Goal: Task Accomplishment & Management: Manage account settings

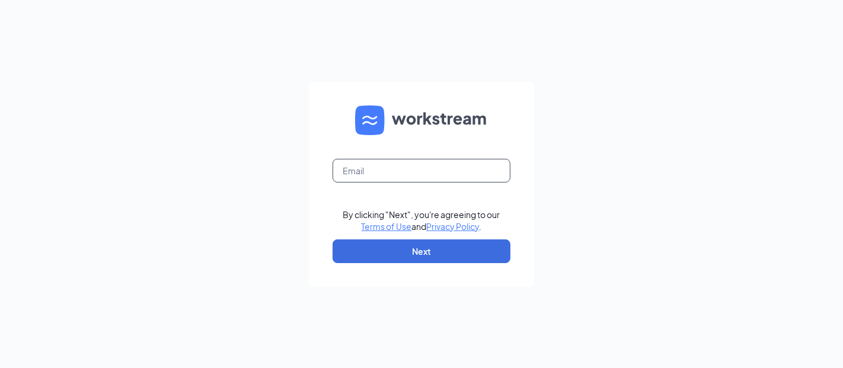
type input "[EMAIL_ADDRESS][DOMAIN_NAME]"
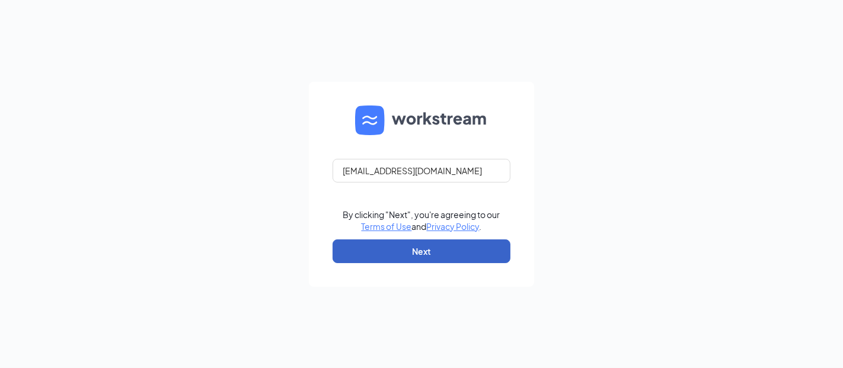
click at [425, 258] on button "Next" at bounding box center [421, 251] width 178 height 24
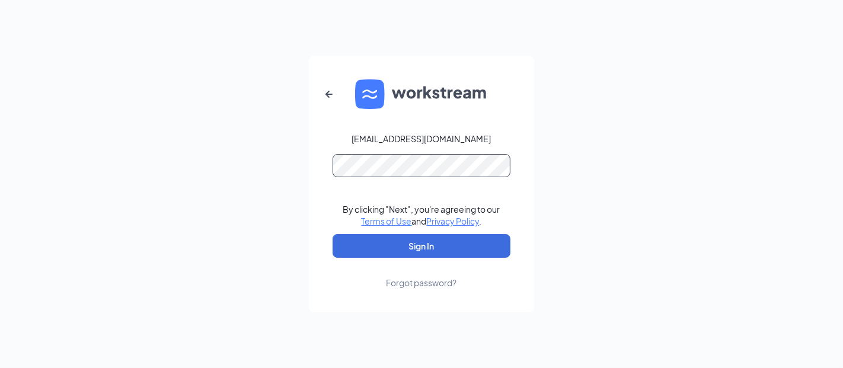
click at [332, 234] on button "Sign In" at bounding box center [421, 246] width 178 height 24
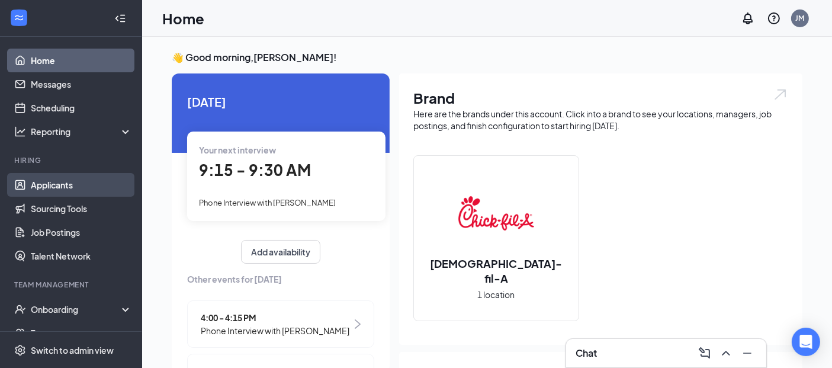
click at [50, 189] on link "Applicants" at bounding box center [81, 185] width 101 height 24
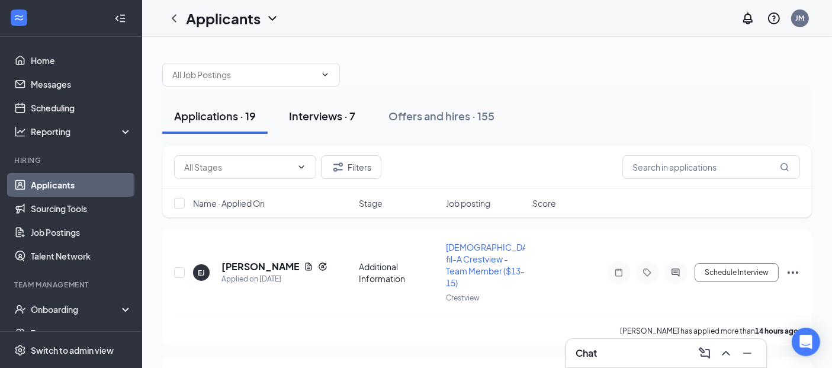
click at [331, 119] on div "Interviews · 7" at bounding box center [322, 115] width 66 height 15
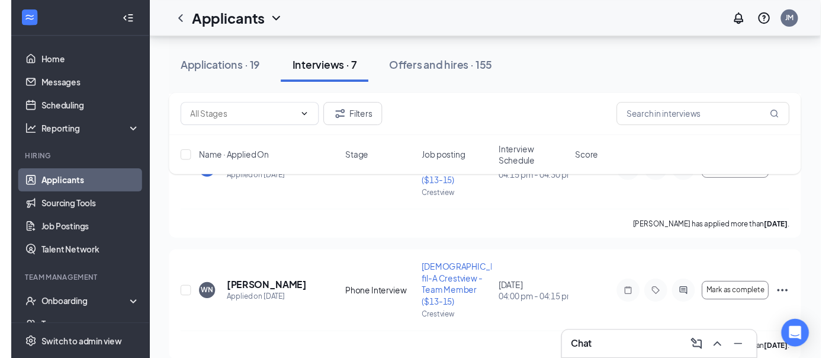
scroll to position [557, 0]
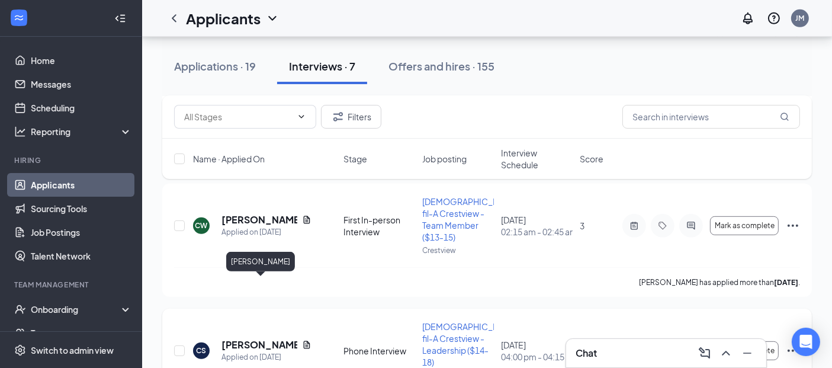
click at [271, 338] on h5 "[PERSON_NAME]" at bounding box center [260, 344] width 76 height 13
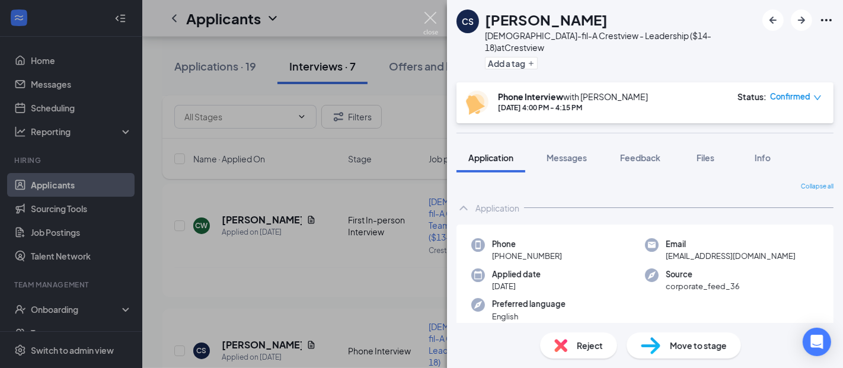
click at [431, 19] on img at bounding box center [430, 23] width 15 height 23
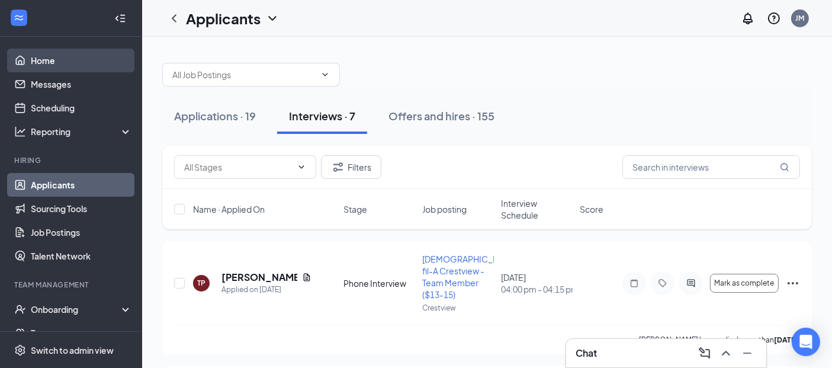
click at [53, 60] on link "Home" at bounding box center [81, 61] width 101 height 24
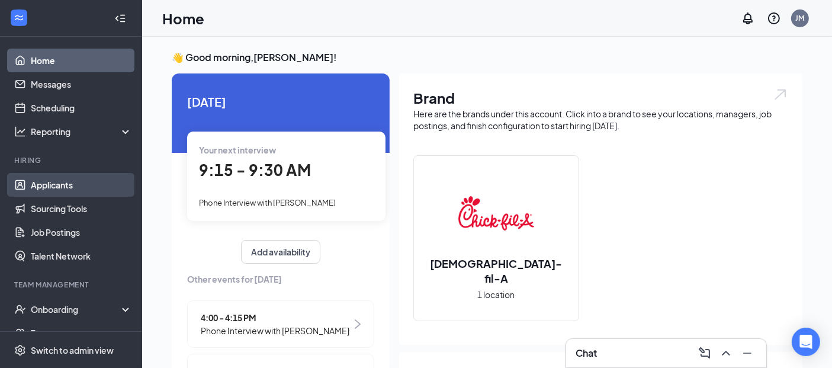
click at [77, 184] on link "Applicants" at bounding box center [81, 185] width 101 height 24
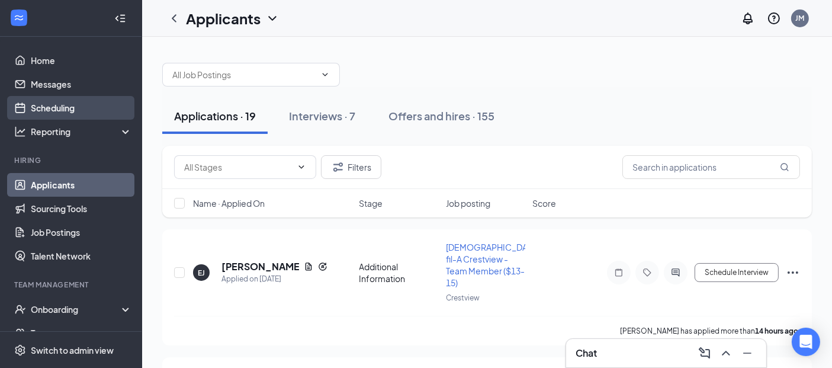
click at [89, 107] on link "Scheduling" at bounding box center [81, 108] width 101 height 24
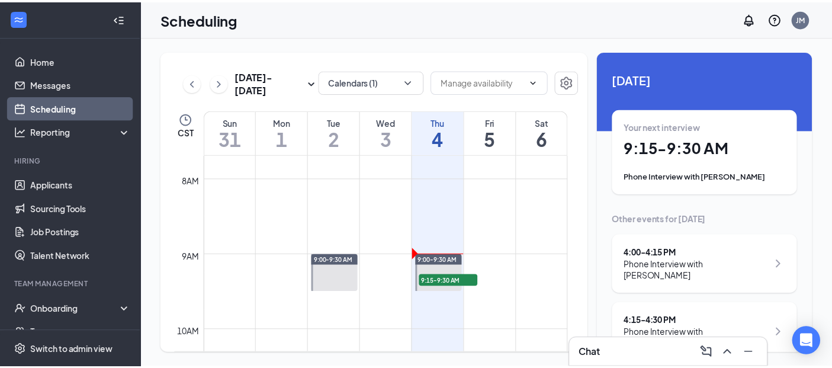
scroll to position [582, 0]
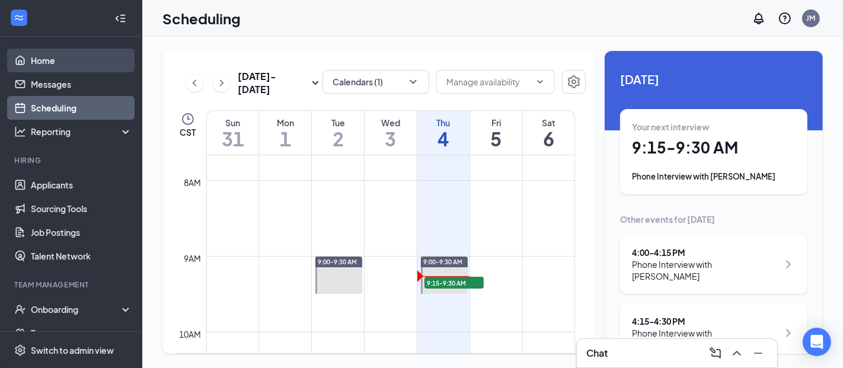
click at [58, 68] on link "Home" at bounding box center [81, 61] width 101 height 24
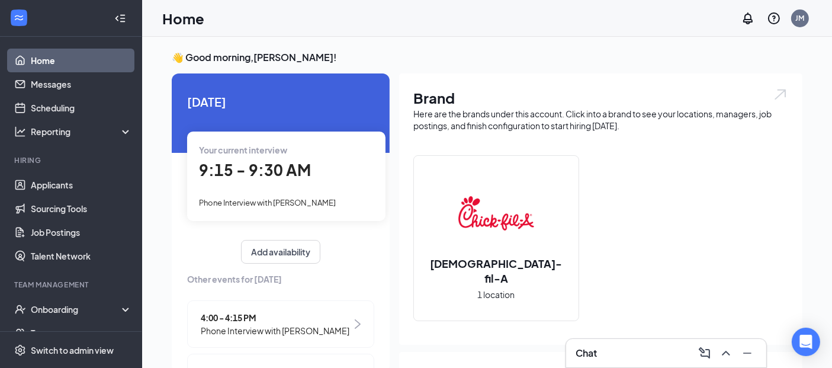
click at [272, 172] on span "9:15 - 9:30 AM" at bounding box center [255, 170] width 112 height 20
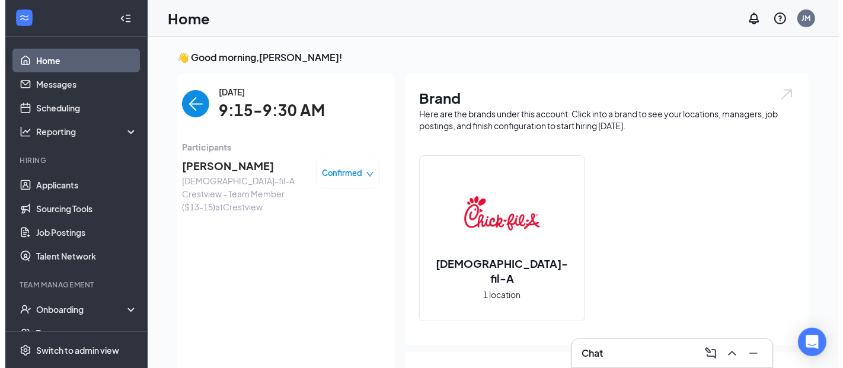
scroll to position [5, 0]
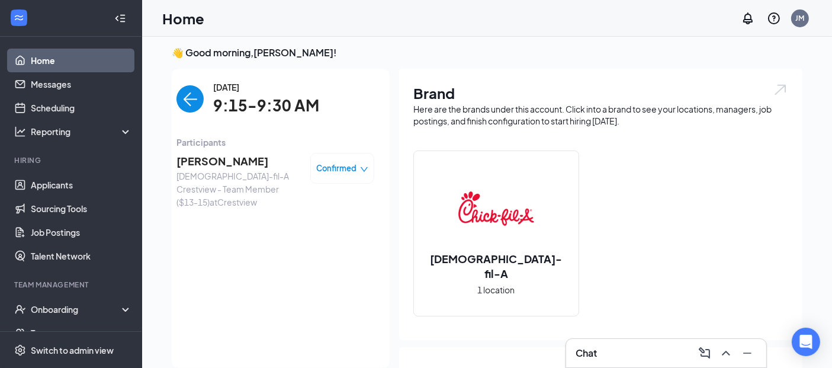
click at [217, 160] on span "Jared Brown" at bounding box center [239, 161] width 124 height 17
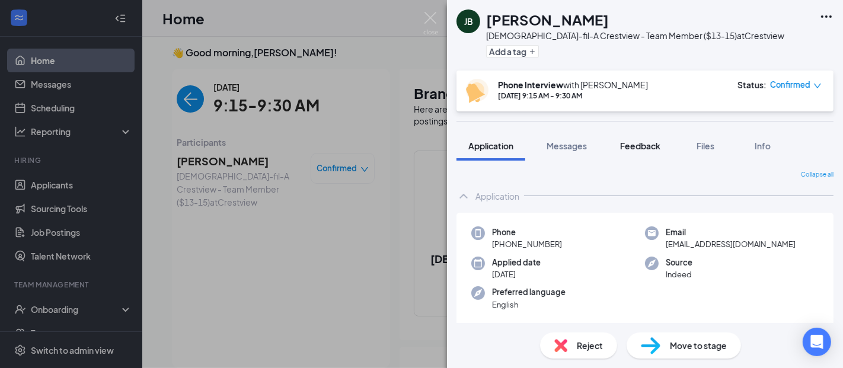
click at [649, 148] on span "Feedback" at bounding box center [640, 145] width 40 height 11
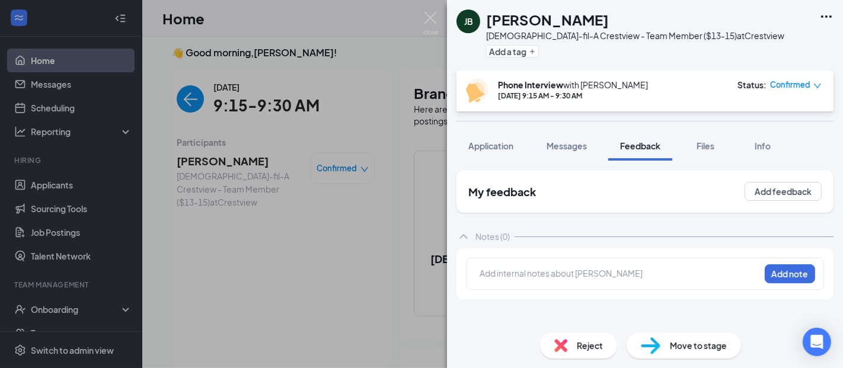
click at [570, 277] on div at bounding box center [619, 273] width 279 height 12
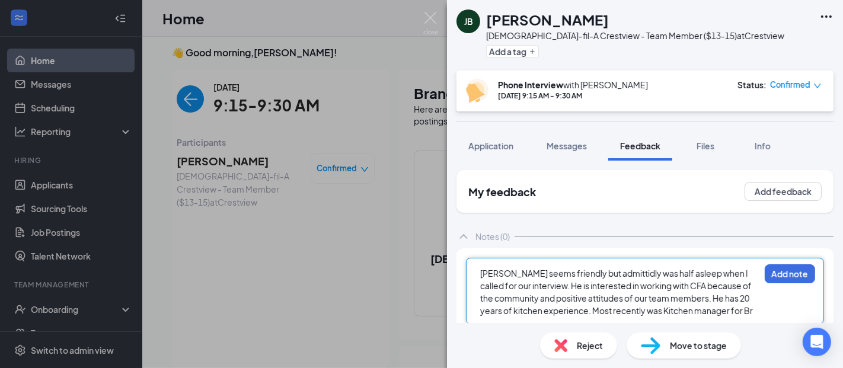
scroll to position [5, 0]
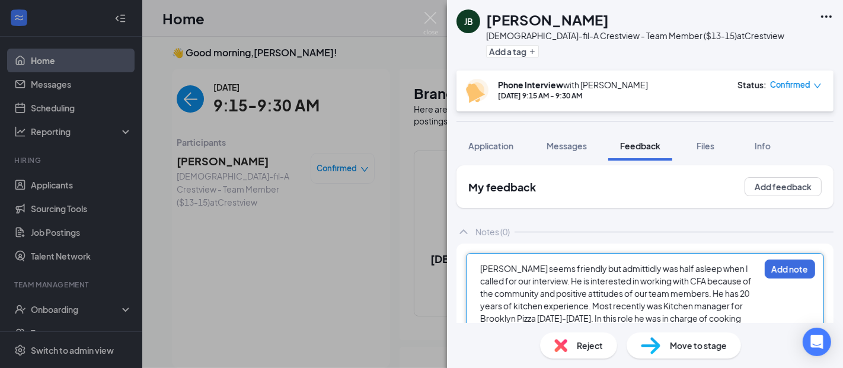
click at [588, 319] on span "Jared seems friendly but admittidly was half asleep when I called for our inter…" at bounding box center [616, 293] width 273 height 60
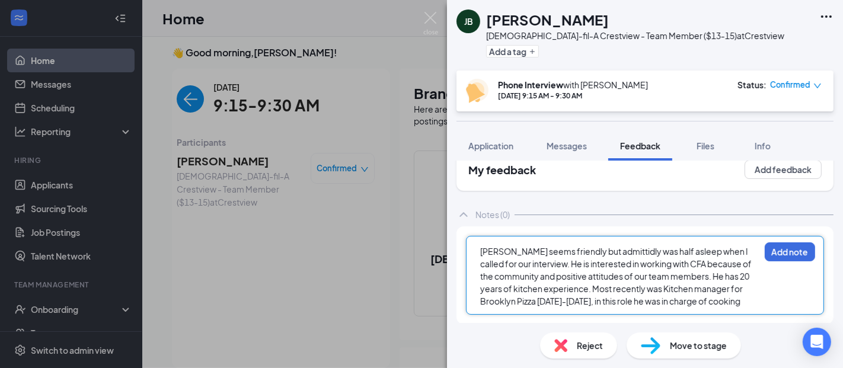
click at [748, 297] on div "Jared seems friendly but admittidly was half asleep when I called for our inter…" at bounding box center [619, 276] width 279 height 62
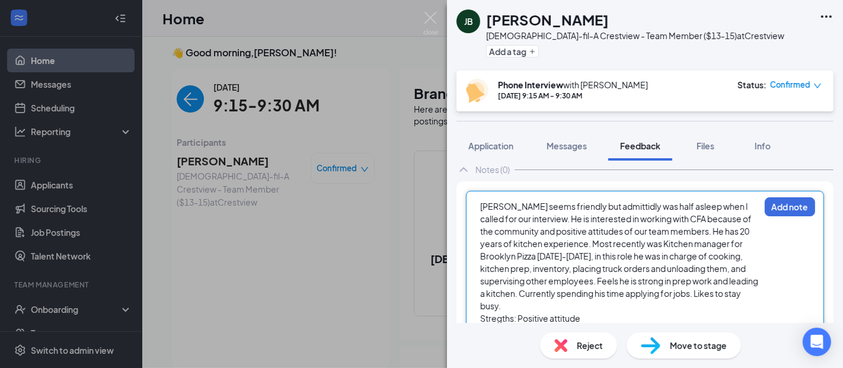
scroll to position [79, 0]
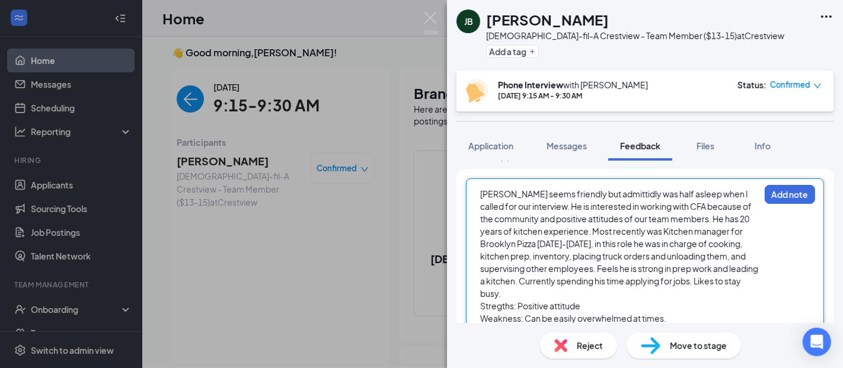
click at [563, 292] on div "Jared seems friendly but admittidly was half asleep when I called for our inter…" at bounding box center [619, 244] width 279 height 112
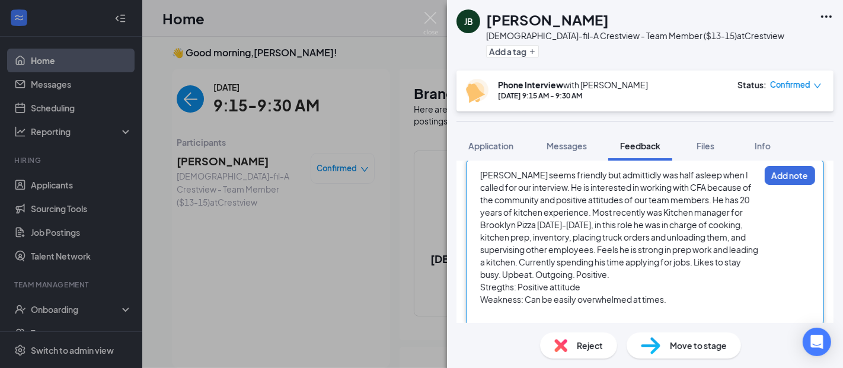
scroll to position [109, 0]
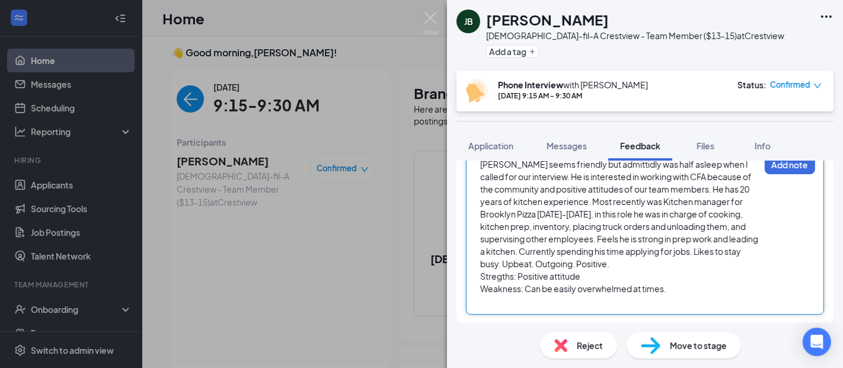
click at [718, 297] on div at bounding box center [619, 301] width 279 height 12
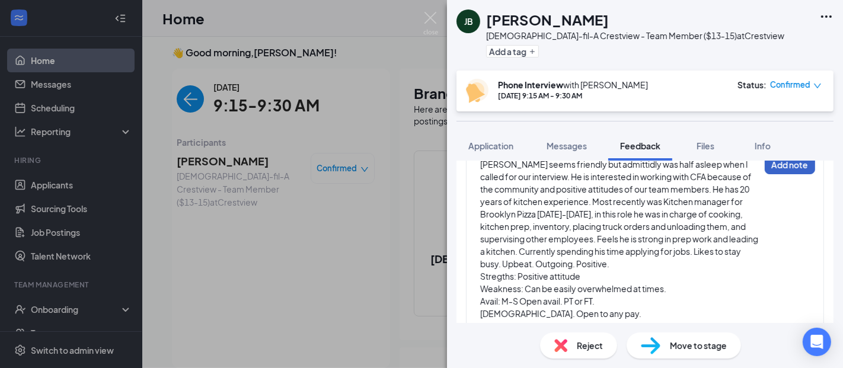
click at [780, 169] on button "Add note" at bounding box center [789, 164] width 50 height 19
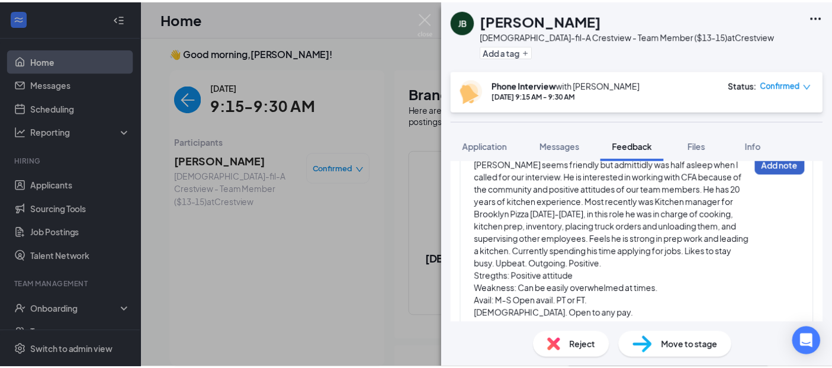
scroll to position [0, 0]
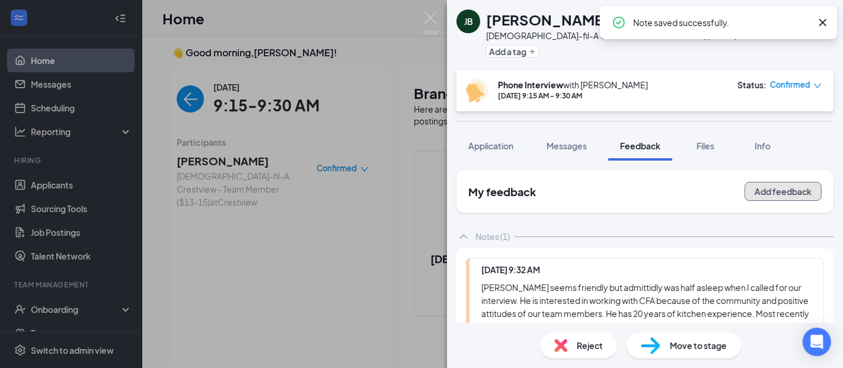
click at [766, 196] on button "Add feedback" at bounding box center [782, 191] width 77 height 19
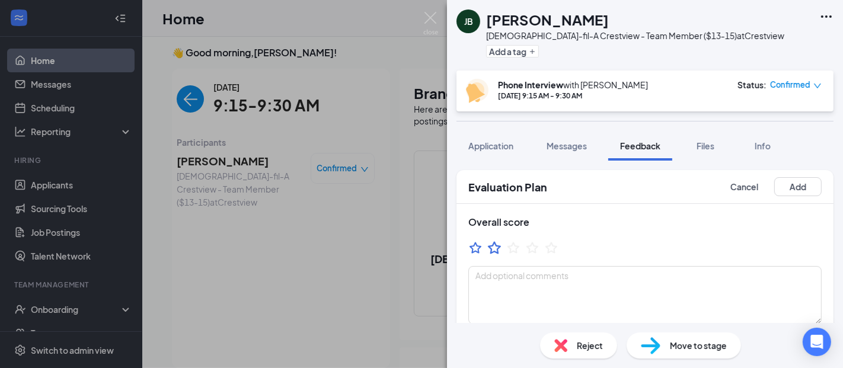
click at [491, 252] on icon "StarBorder" at bounding box center [494, 247] width 13 height 12
click at [783, 184] on button "Add" at bounding box center [797, 186] width 47 height 19
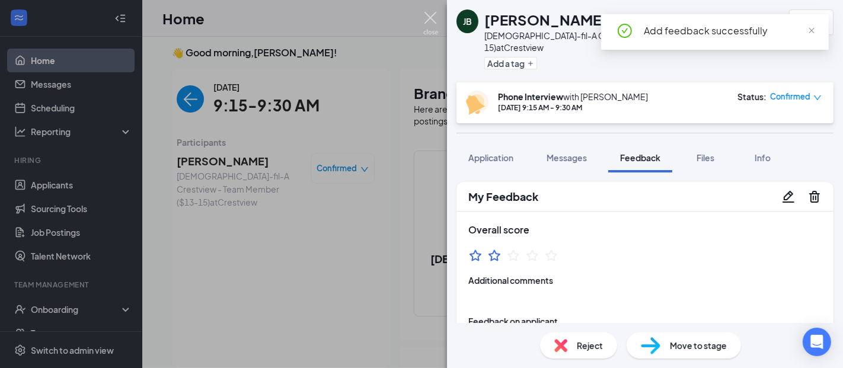
click at [431, 14] on img at bounding box center [430, 23] width 15 height 23
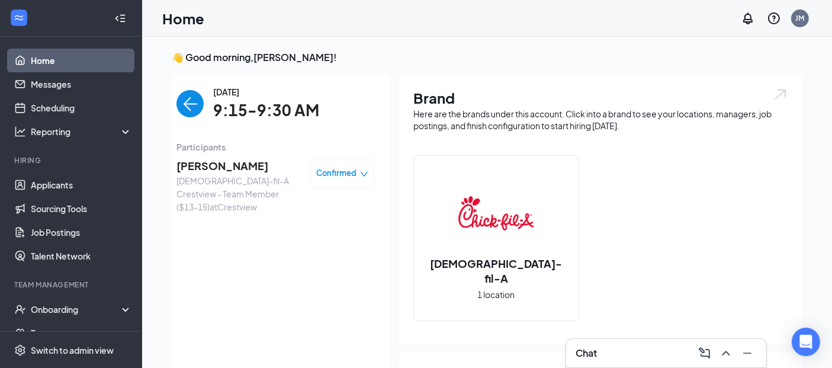
click at [181, 102] on img "back-button" at bounding box center [190, 103] width 27 height 27
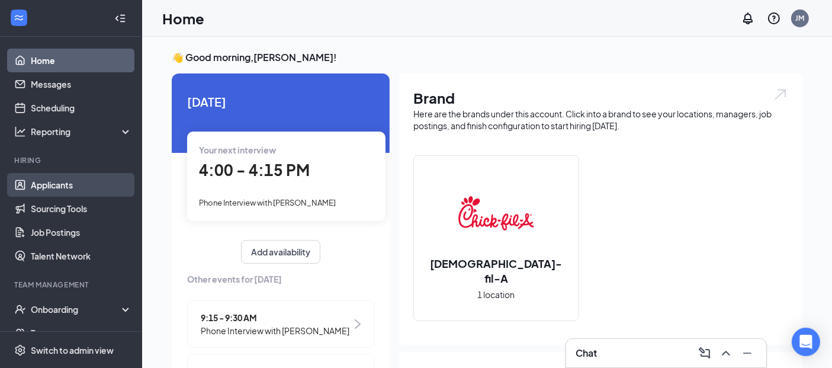
click at [68, 184] on link "Applicants" at bounding box center [81, 185] width 101 height 24
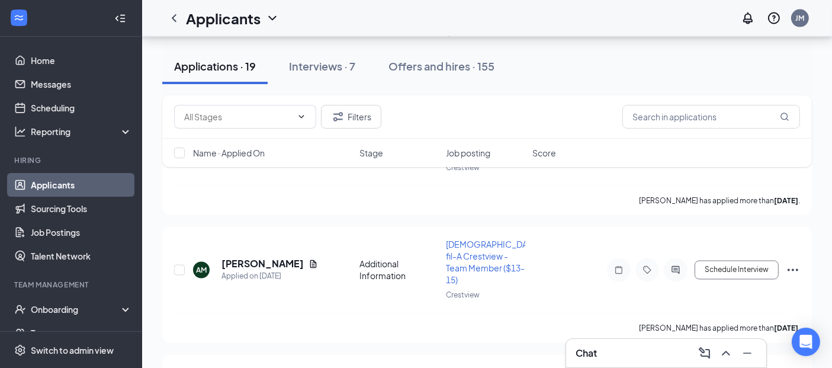
scroll to position [2100, 0]
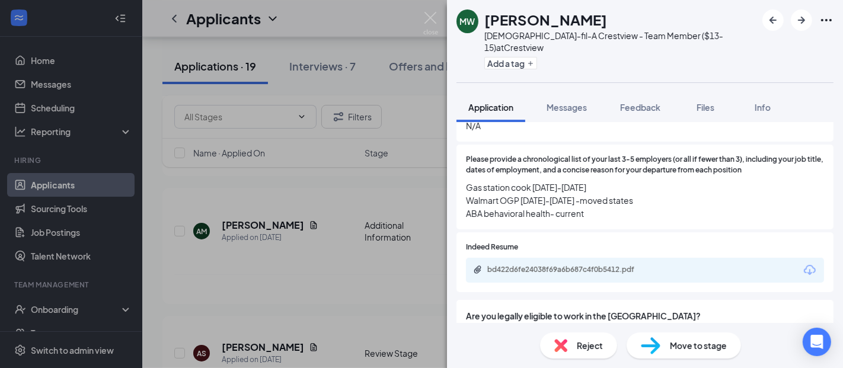
scroll to position [491, 0]
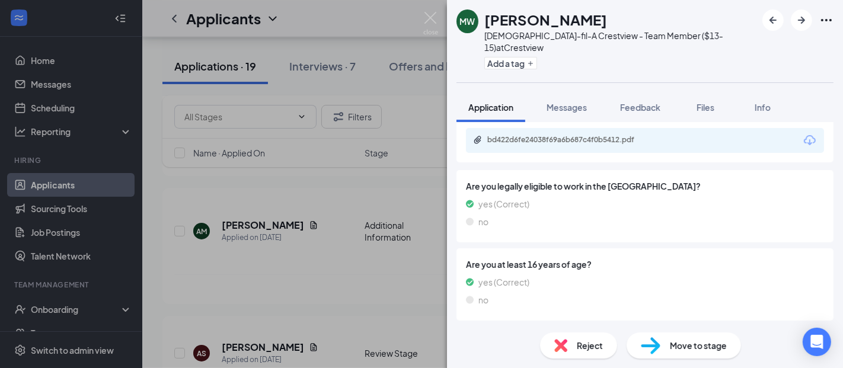
click at [608, 135] on div "bd422d6fe24038f69a6b687c4f0b5412.pdf" at bounding box center [569, 140] width 192 height 11
